Goal: Transaction & Acquisition: Subscribe to service/newsletter

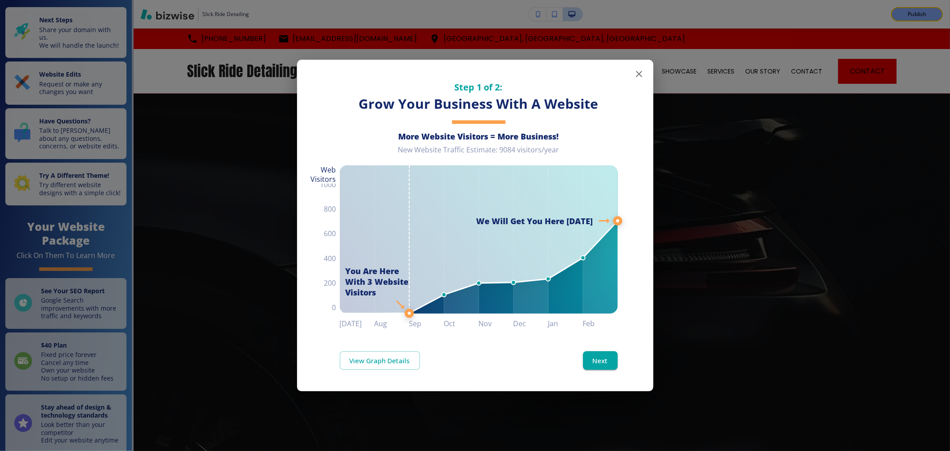
click at [637, 76] on icon "button" at bounding box center [639, 74] width 6 height 6
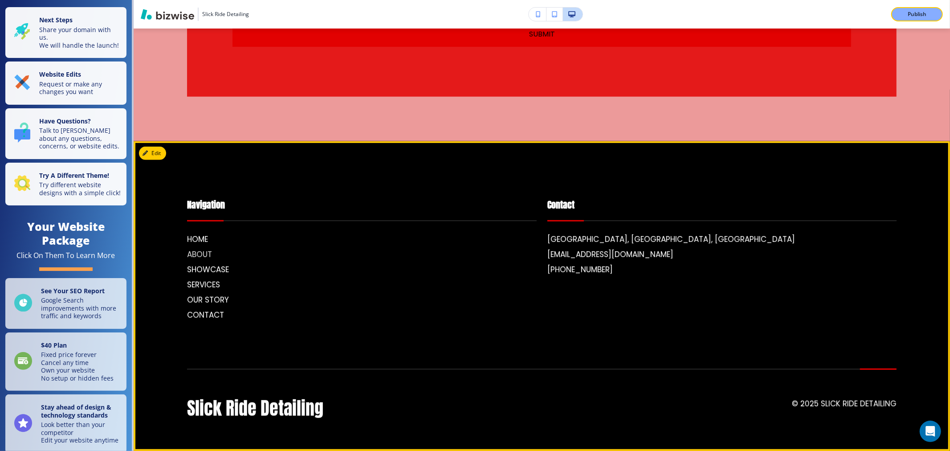
scroll to position [3665, 0]
